Goal: Transaction & Acquisition: Purchase product/service

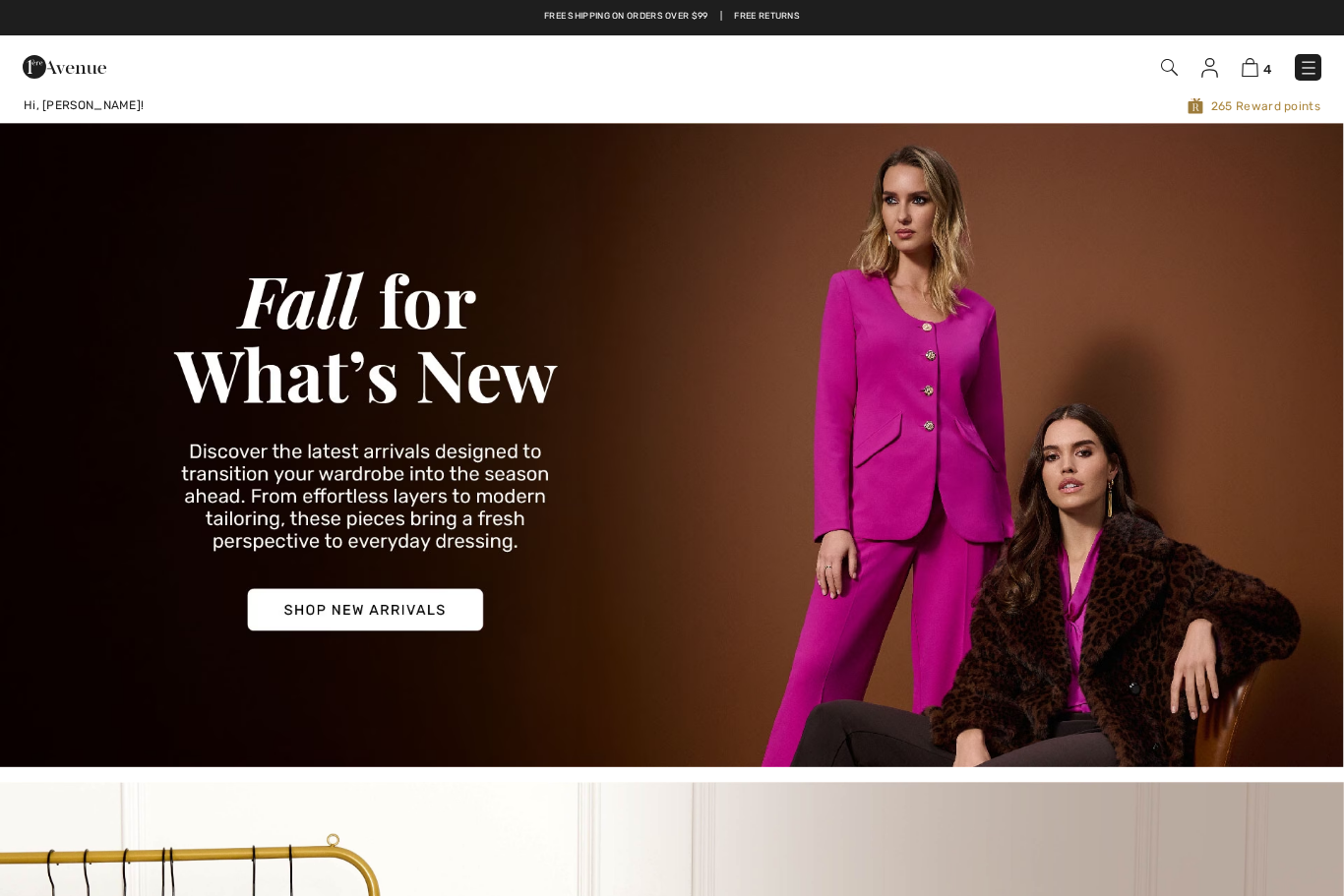
checkbox input "true"
click at [1252, 75] on img at bounding box center [1250, 66] width 17 height 19
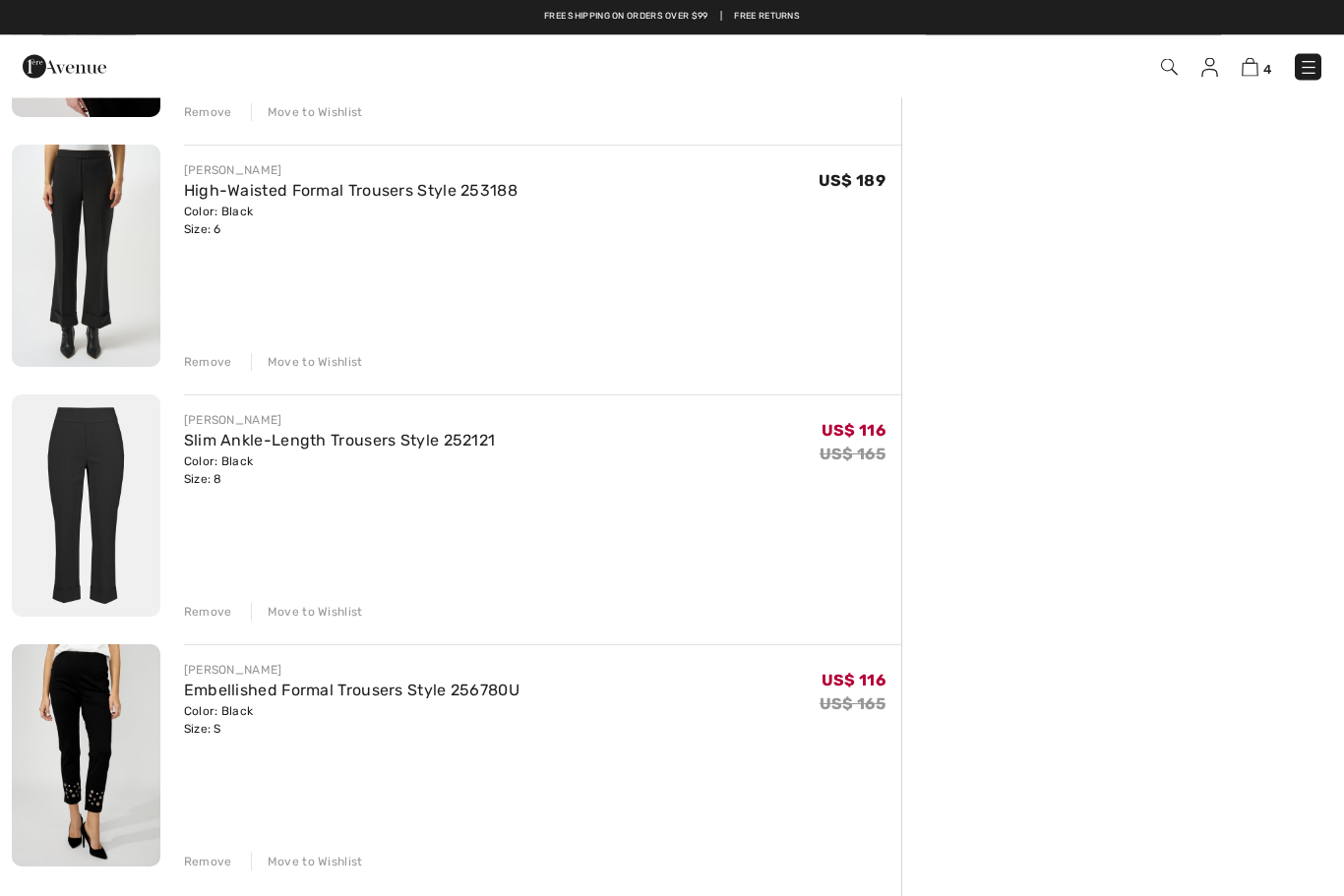
scroll to position [343, 0]
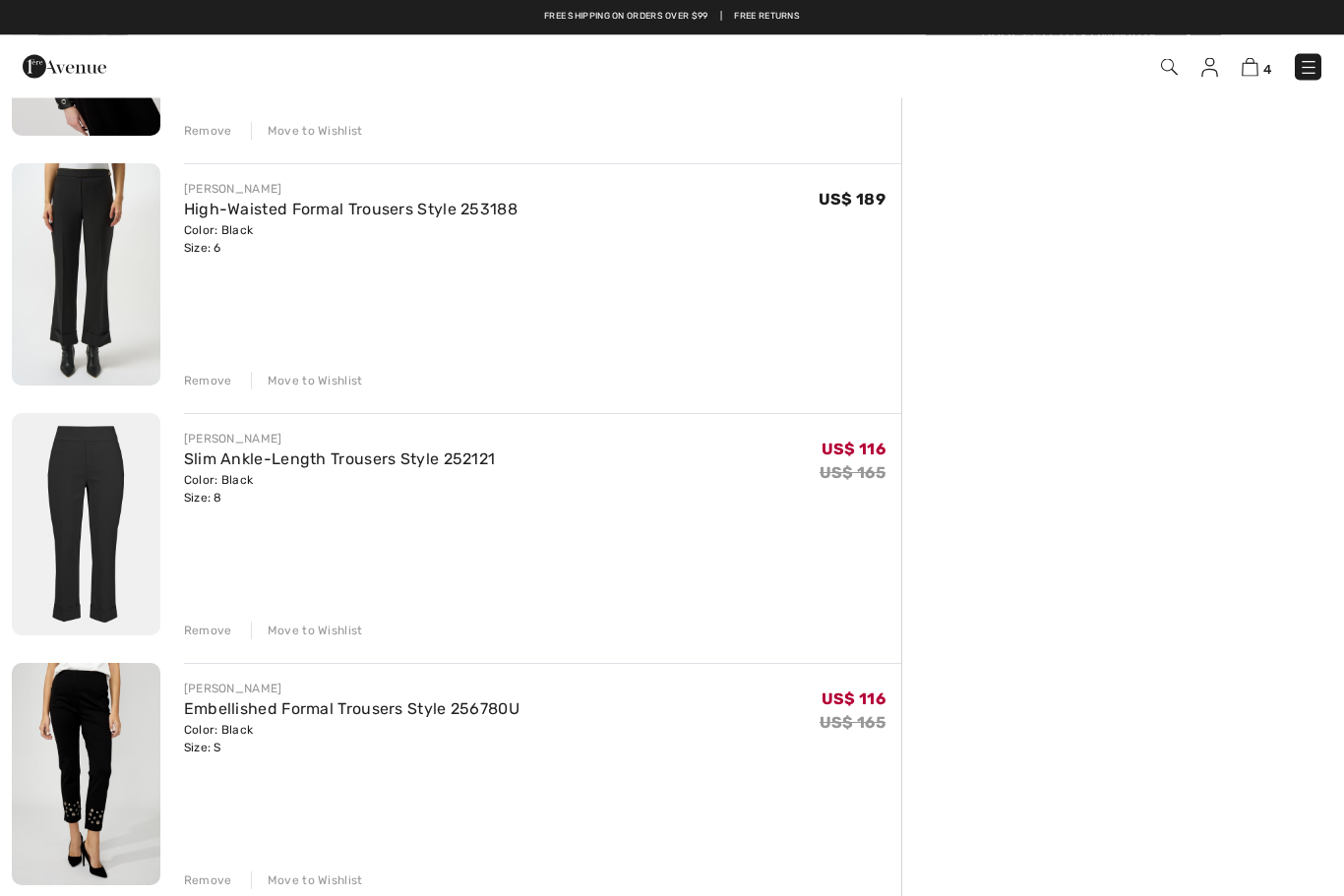
click at [262, 457] on link "Slim Ankle-Length Trousers Style 252121" at bounding box center [339, 459] width 312 height 19
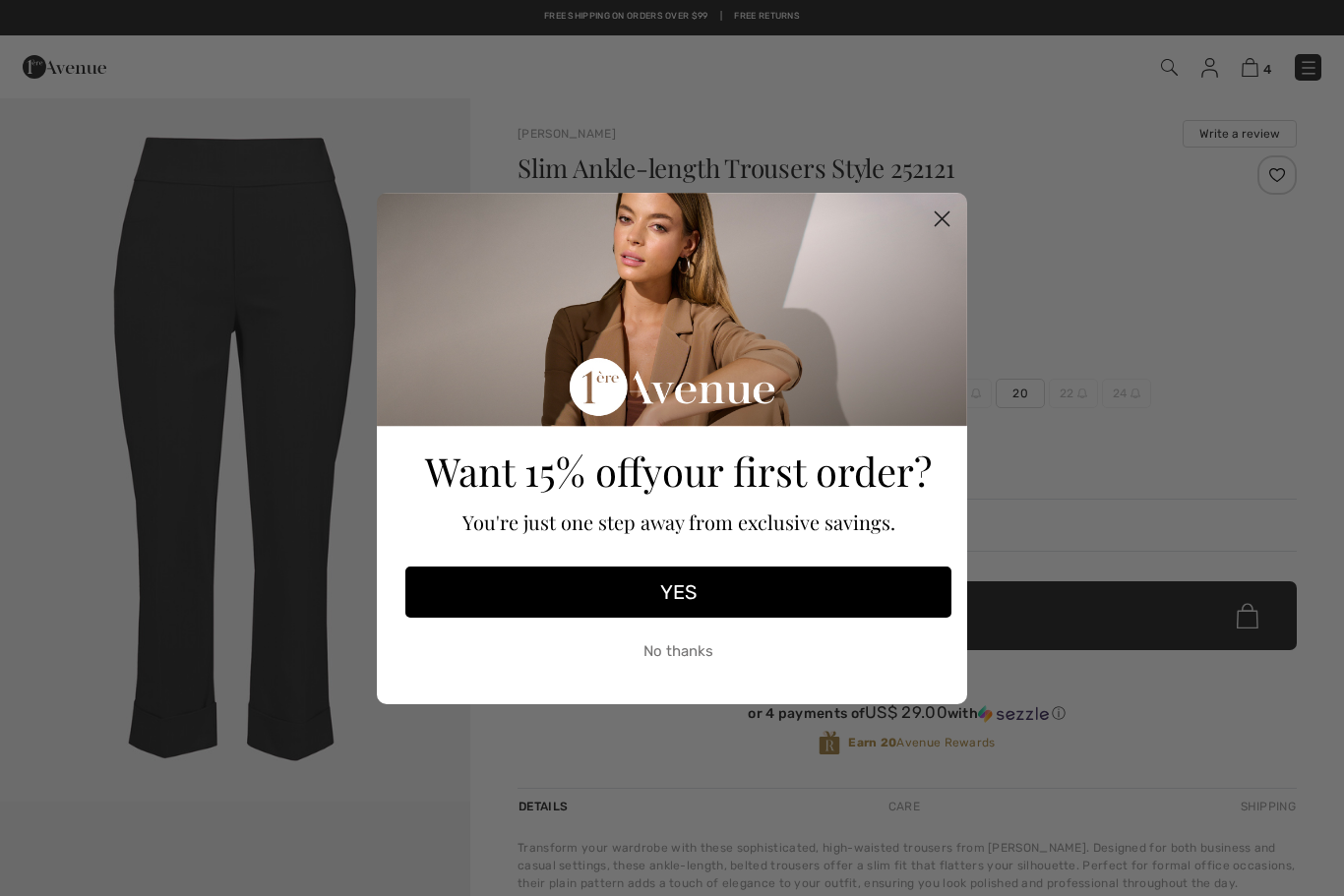
checkbox input "true"
click at [946, 214] on icon "Close dialog" at bounding box center [943, 218] width 14 height 14
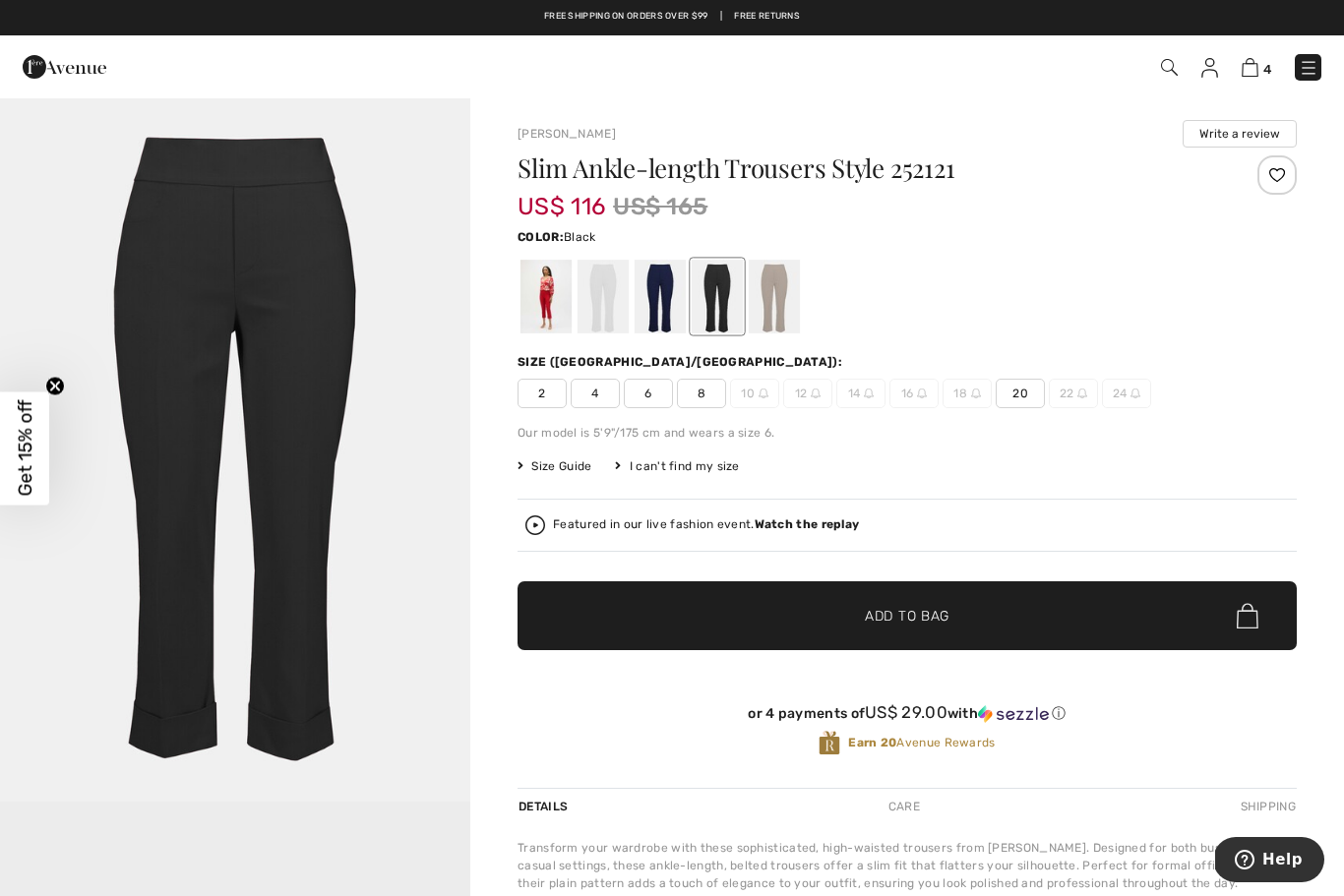
scroll to position [65, 0]
